Goal: Task Accomplishment & Management: Use online tool/utility

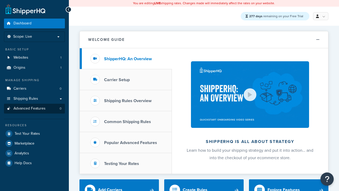
click at [34, 108] on span "Advanced Features" at bounding box center [30, 108] width 32 height 5
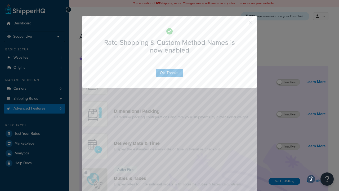
scroll to position [236, 0]
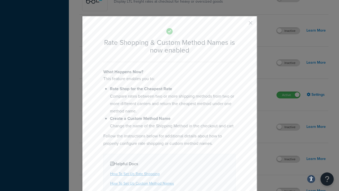
click at [243, 25] on button "button" at bounding box center [242, 24] width 1 height 1
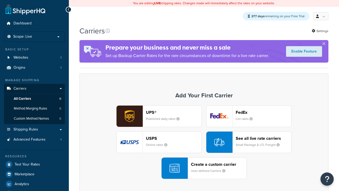
click at [249, 142] on div "See all live rate carriers Small Package & LTL Freight" at bounding box center [264, 142] width 56 height 13
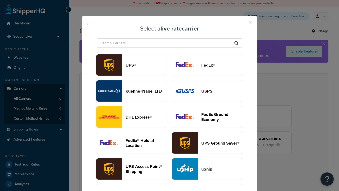
click at [207, 88] on header "USPS" at bounding box center [222, 90] width 42 height 5
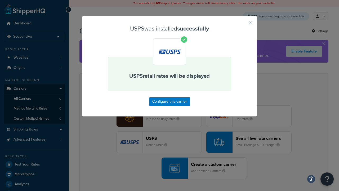
click at [243, 25] on button "button" at bounding box center [242, 24] width 1 height 1
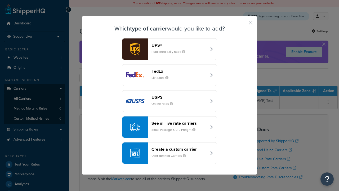
click at [169, 127] on div "See all live rate carriers Small Package & LTL Freight" at bounding box center [178, 126] width 55 height 13
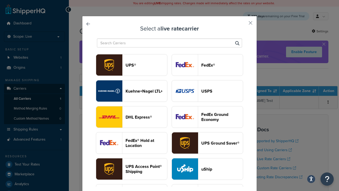
click at [207, 65] on header "FedEx®" at bounding box center [222, 64] width 42 height 5
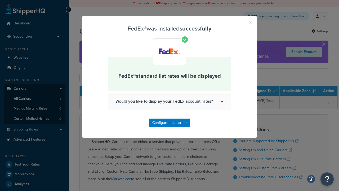
click at [243, 25] on button "button" at bounding box center [242, 24] width 1 height 1
